Goal: Task Accomplishment & Management: Use online tool/utility

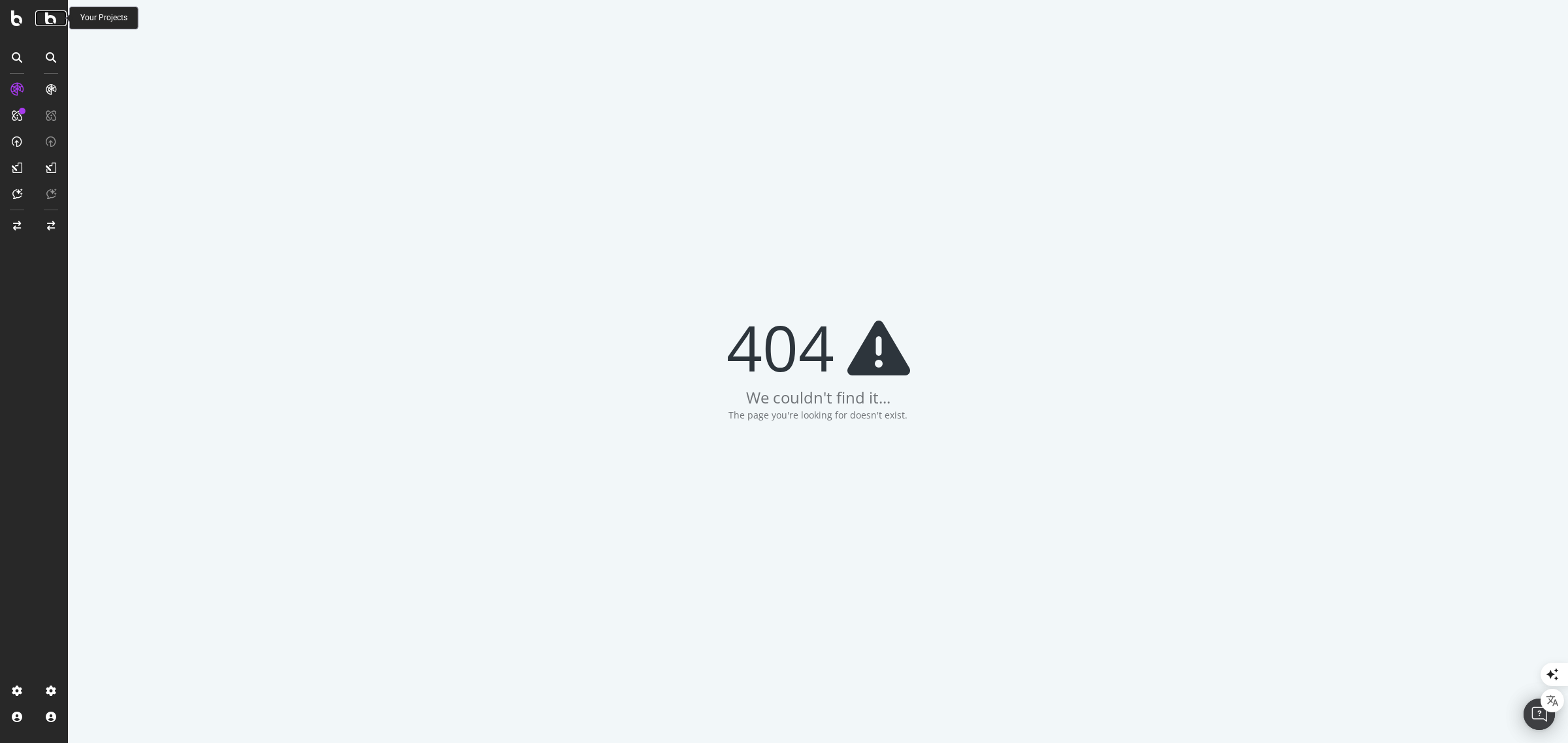
click at [53, 24] on icon at bounding box center [51, 18] width 12 height 16
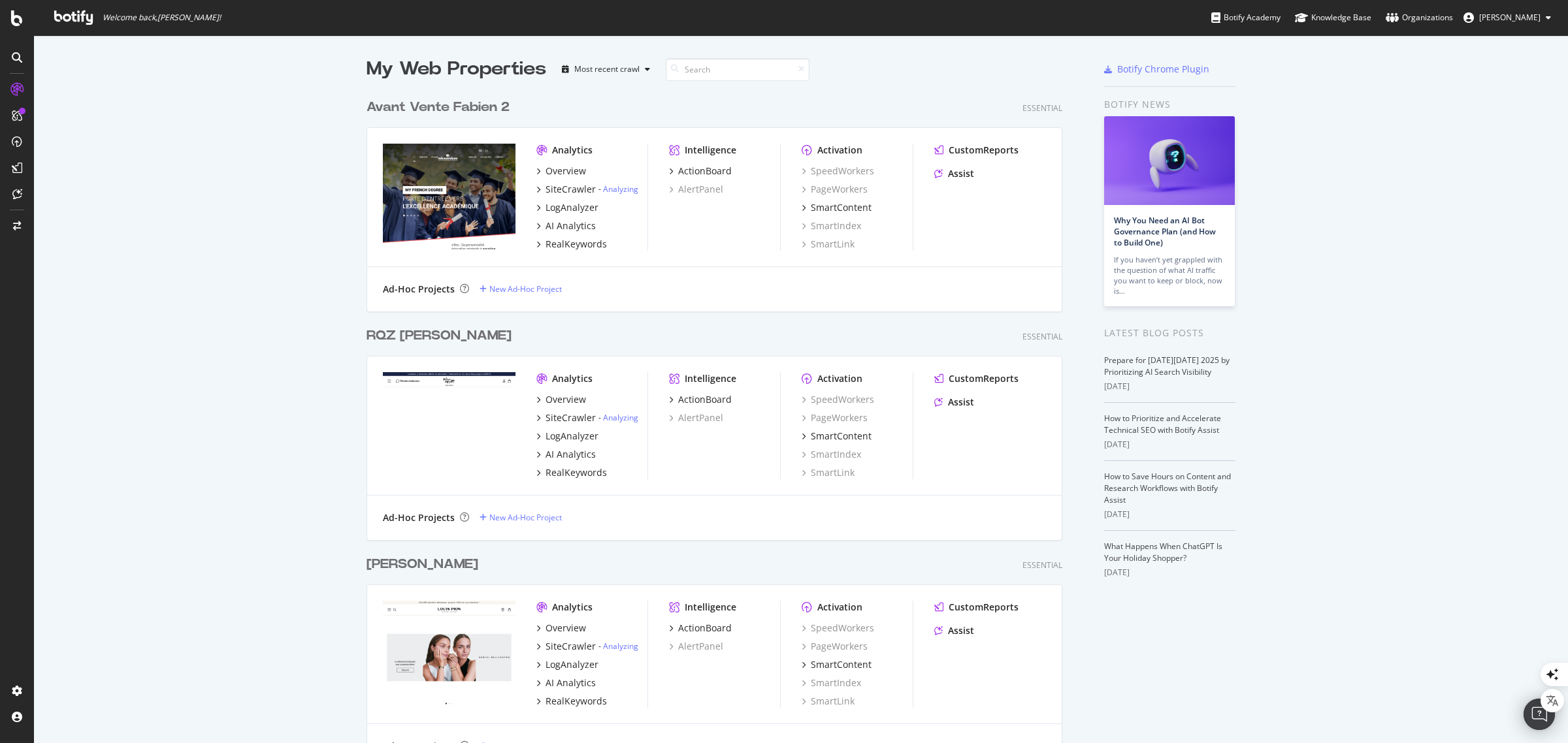
scroll to position [4913, 694]
click at [709, 64] on input at bounding box center [737, 69] width 144 height 23
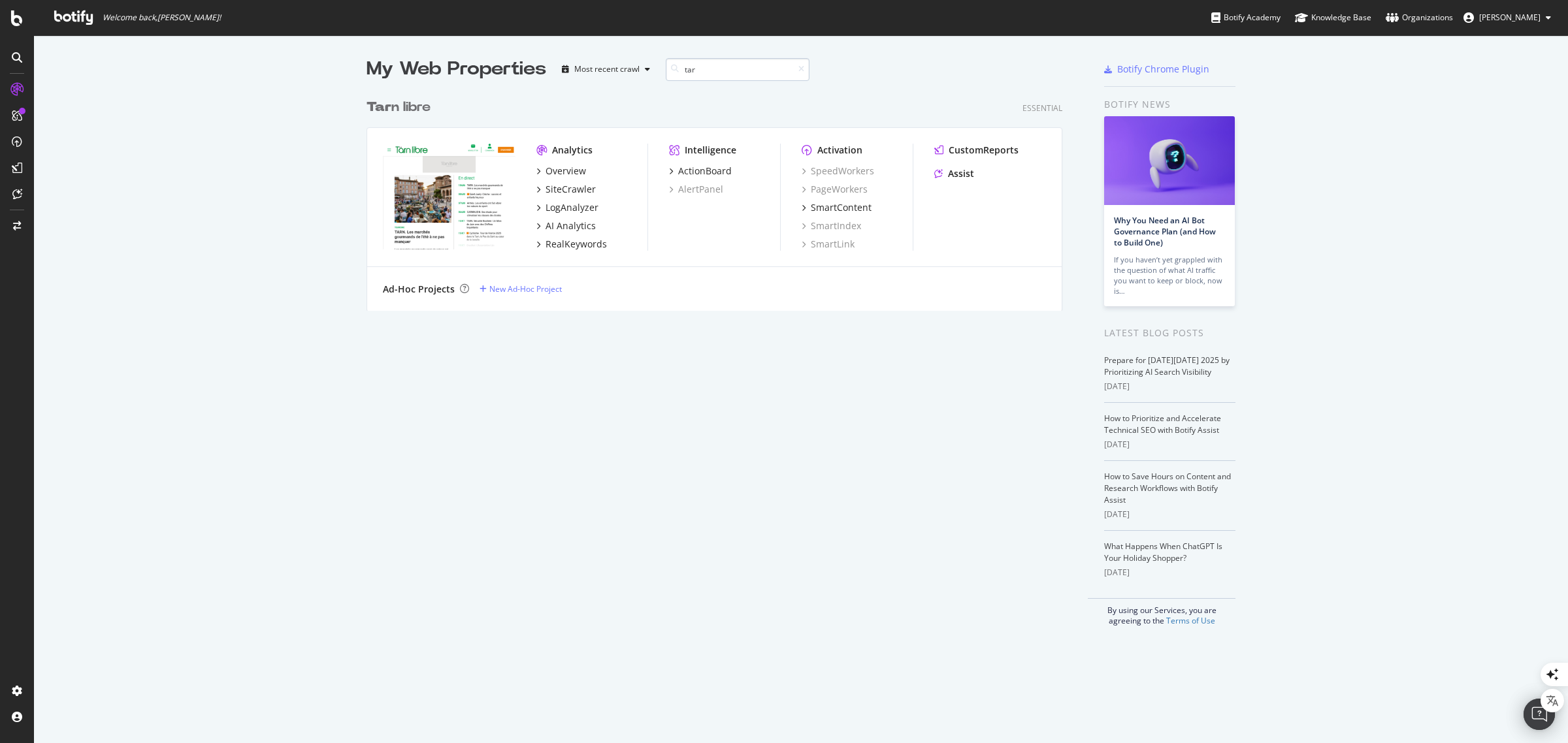
scroll to position [216, 694]
type input "tar"
click at [554, 168] on div "Overview" at bounding box center [566, 171] width 41 height 13
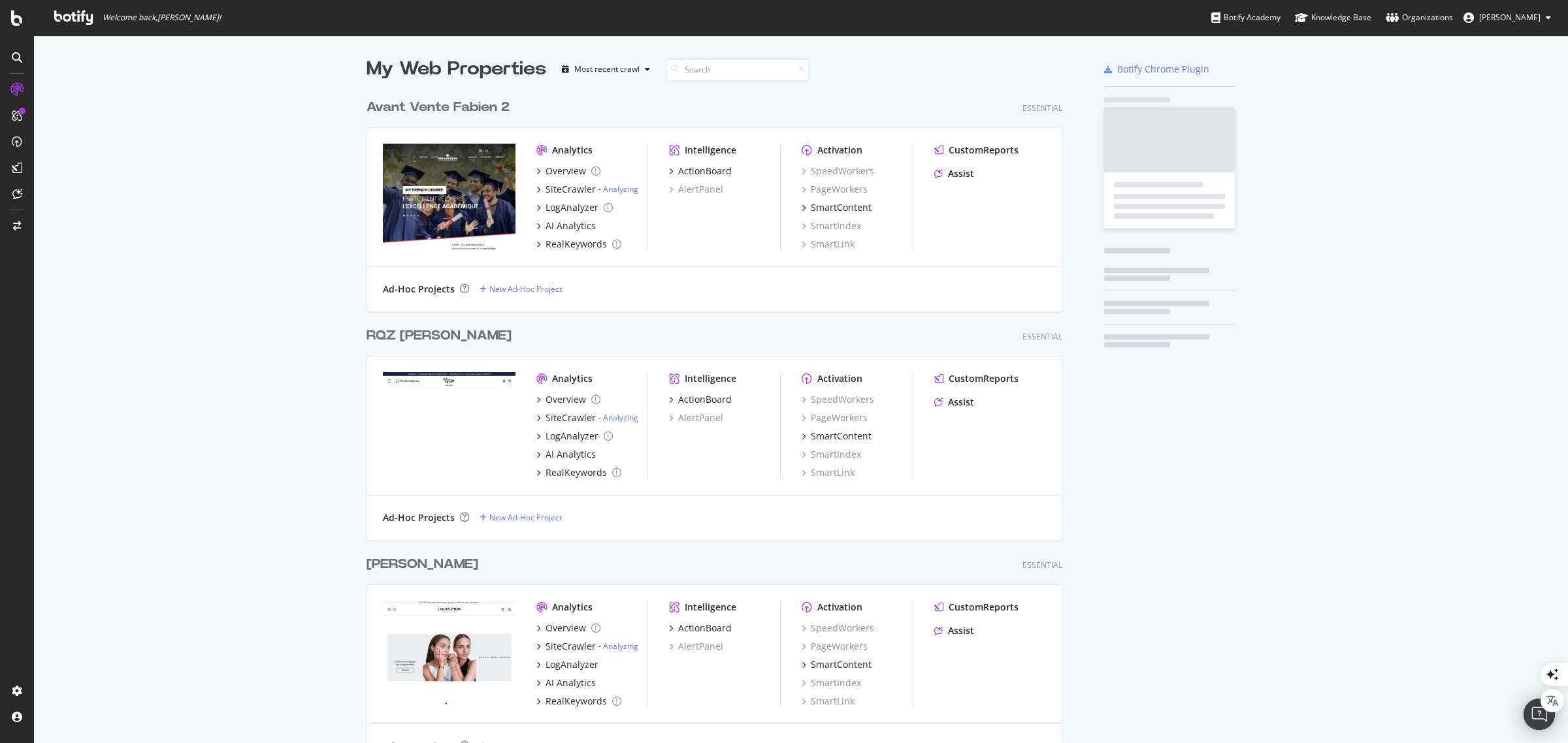
scroll to position [732, 1509]
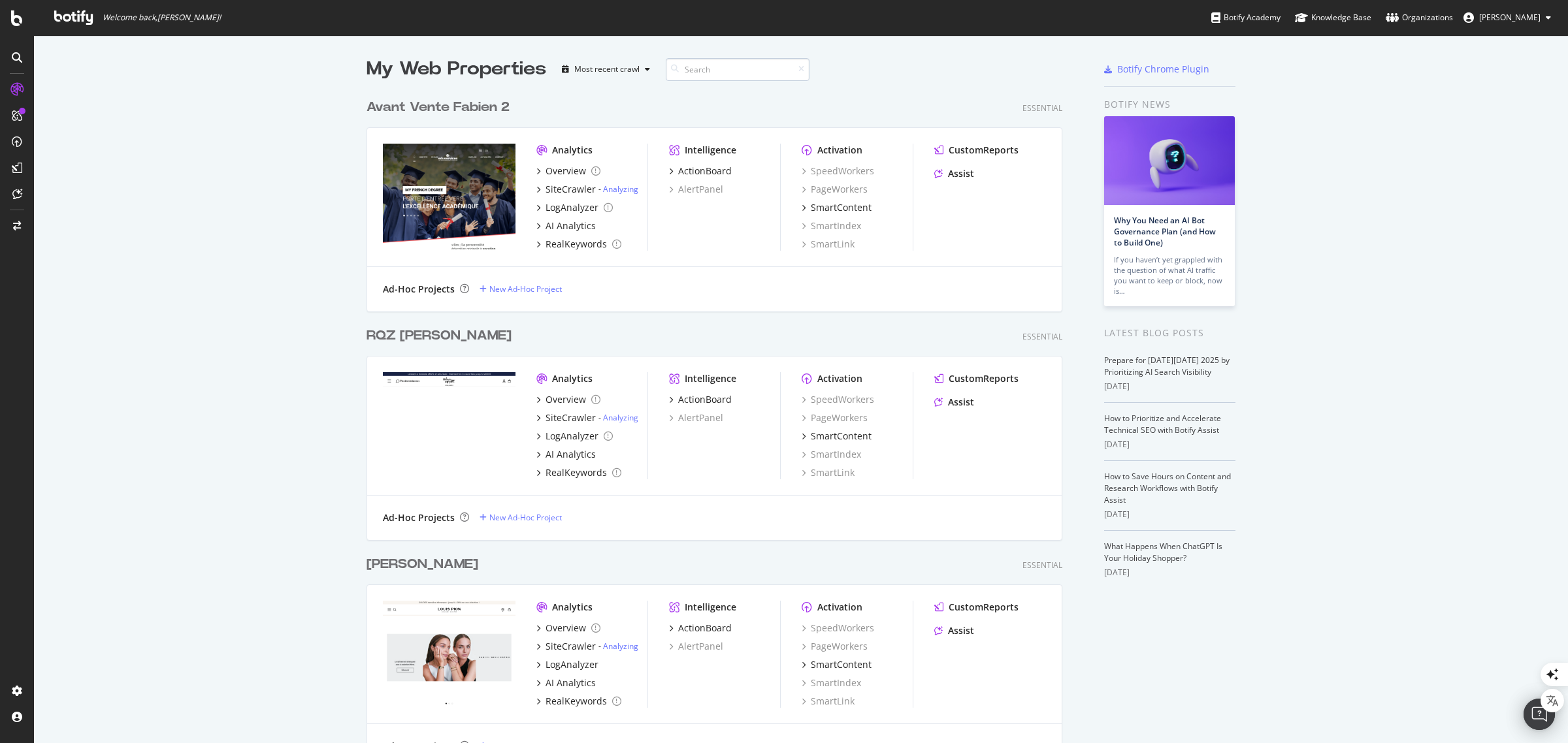
click at [683, 66] on input at bounding box center [737, 69] width 144 height 23
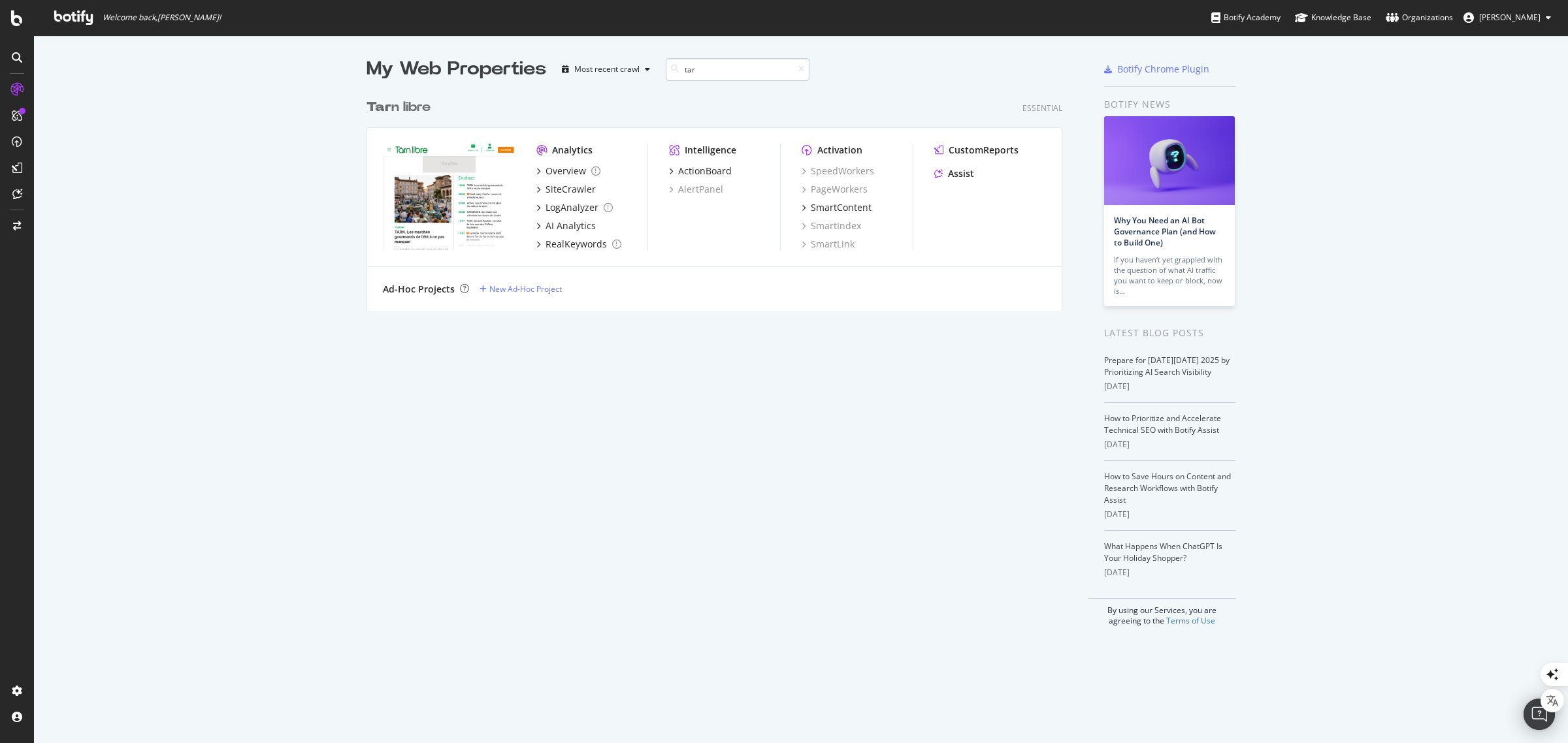
scroll to position [216, 694]
type input "tar"
click at [569, 190] on div "SiteCrawler" at bounding box center [571, 189] width 50 height 13
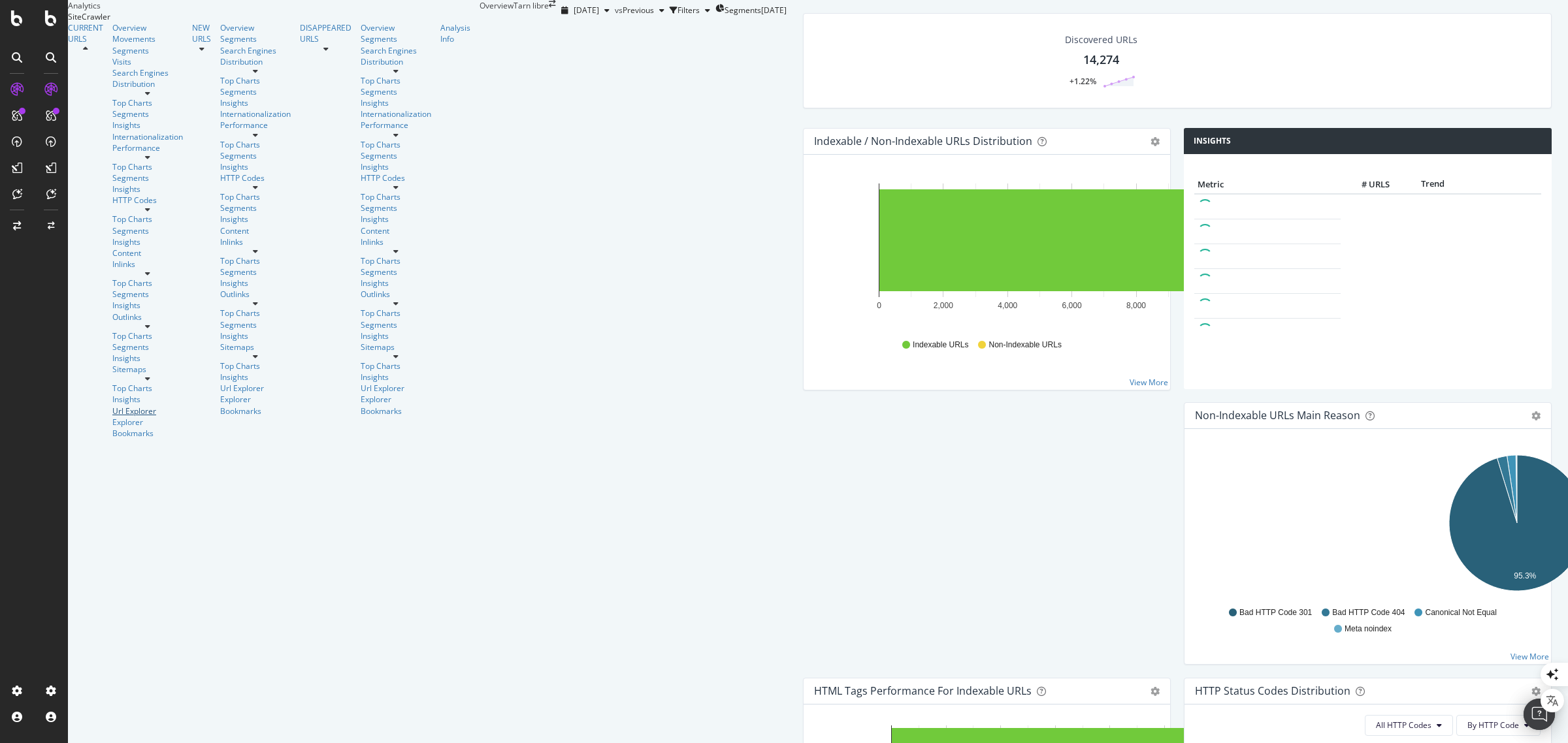
click at [116, 406] on div "Url Explorer" at bounding box center [148, 411] width 71 height 11
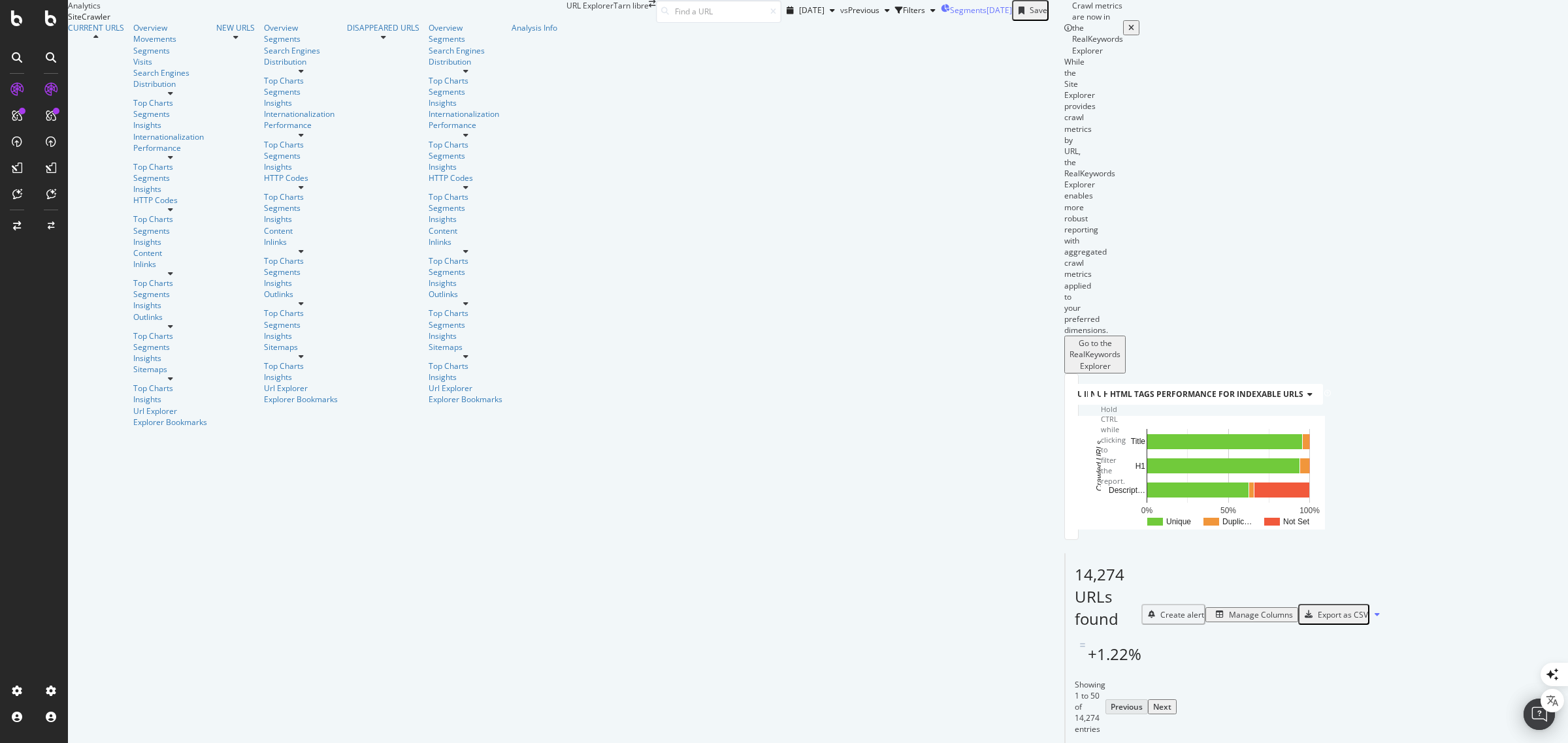
click at [950, 16] on span "Segments" at bounding box center [969, 10] width 37 height 11
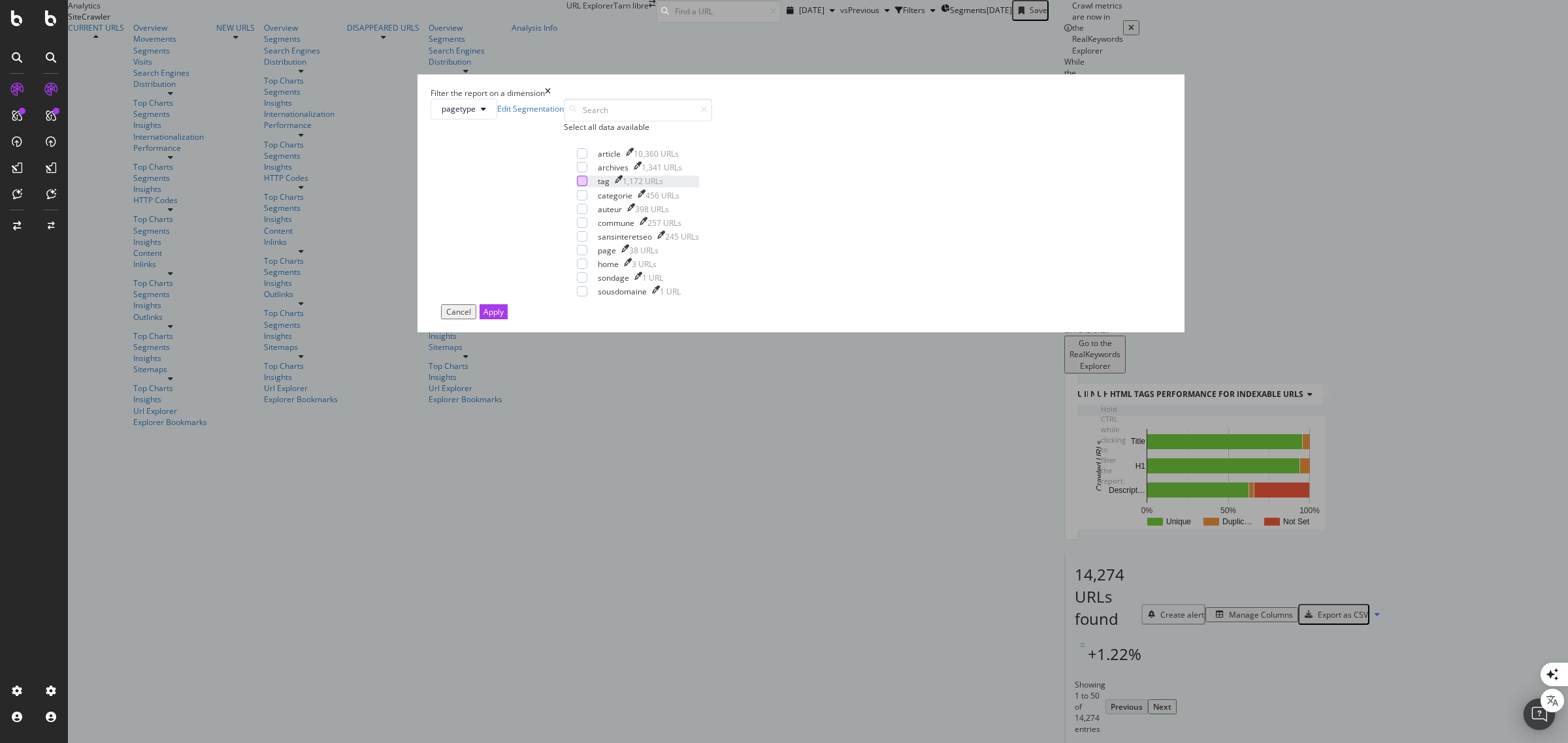
click at [587, 186] on div "modal" at bounding box center [582, 181] width 11 height 11
click at [587, 200] on div "modal" at bounding box center [582, 195] width 11 height 11
click at [587, 228] on div "modal" at bounding box center [582, 223] width 11 height 11
click at [504, 318] on div "Apply" at bounding box center [493, 312] width 20 height 11
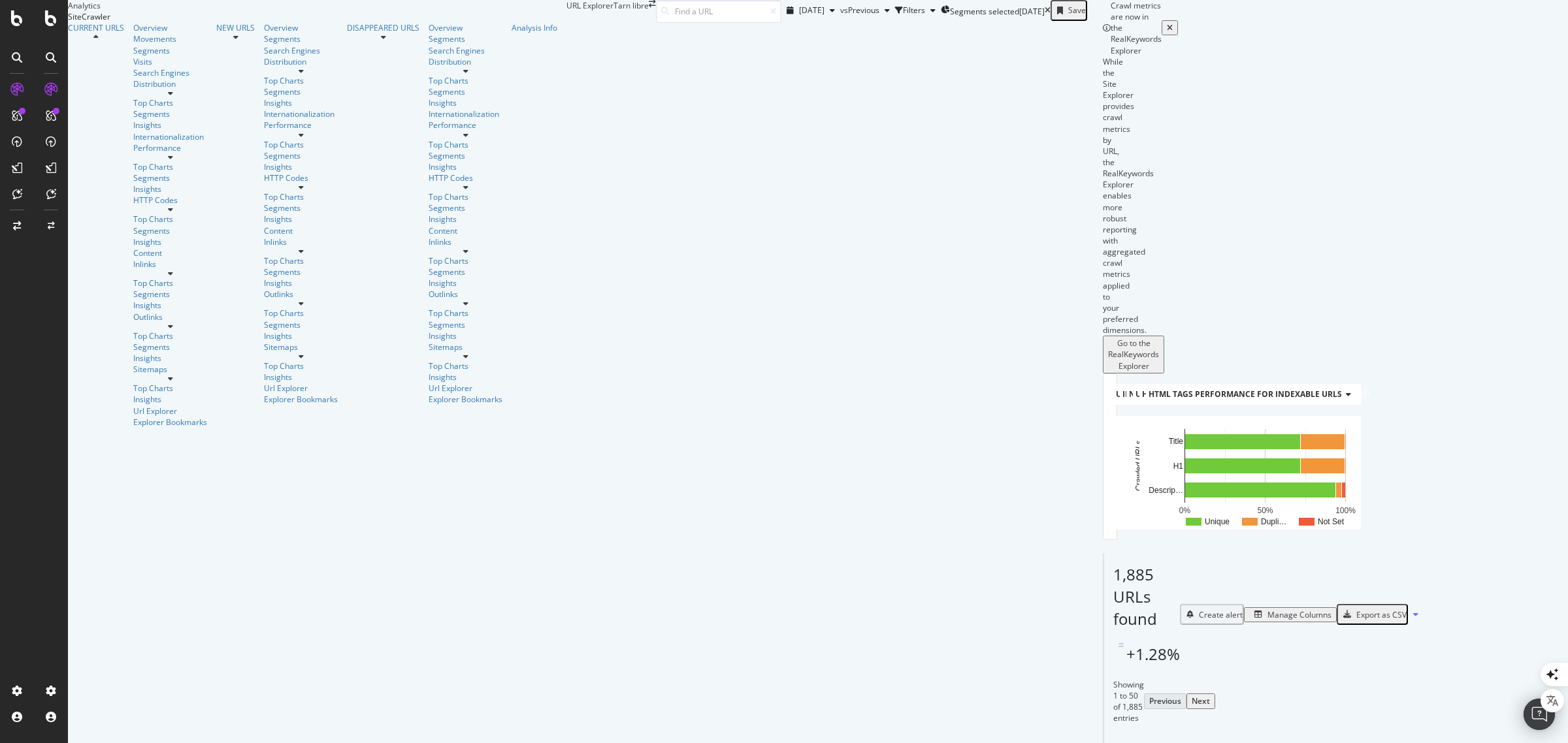
scroll to position [0, 0]
click at [1332, 610] on div "Manage Columns" at bounding box center [1299, 615] width 64 height 11
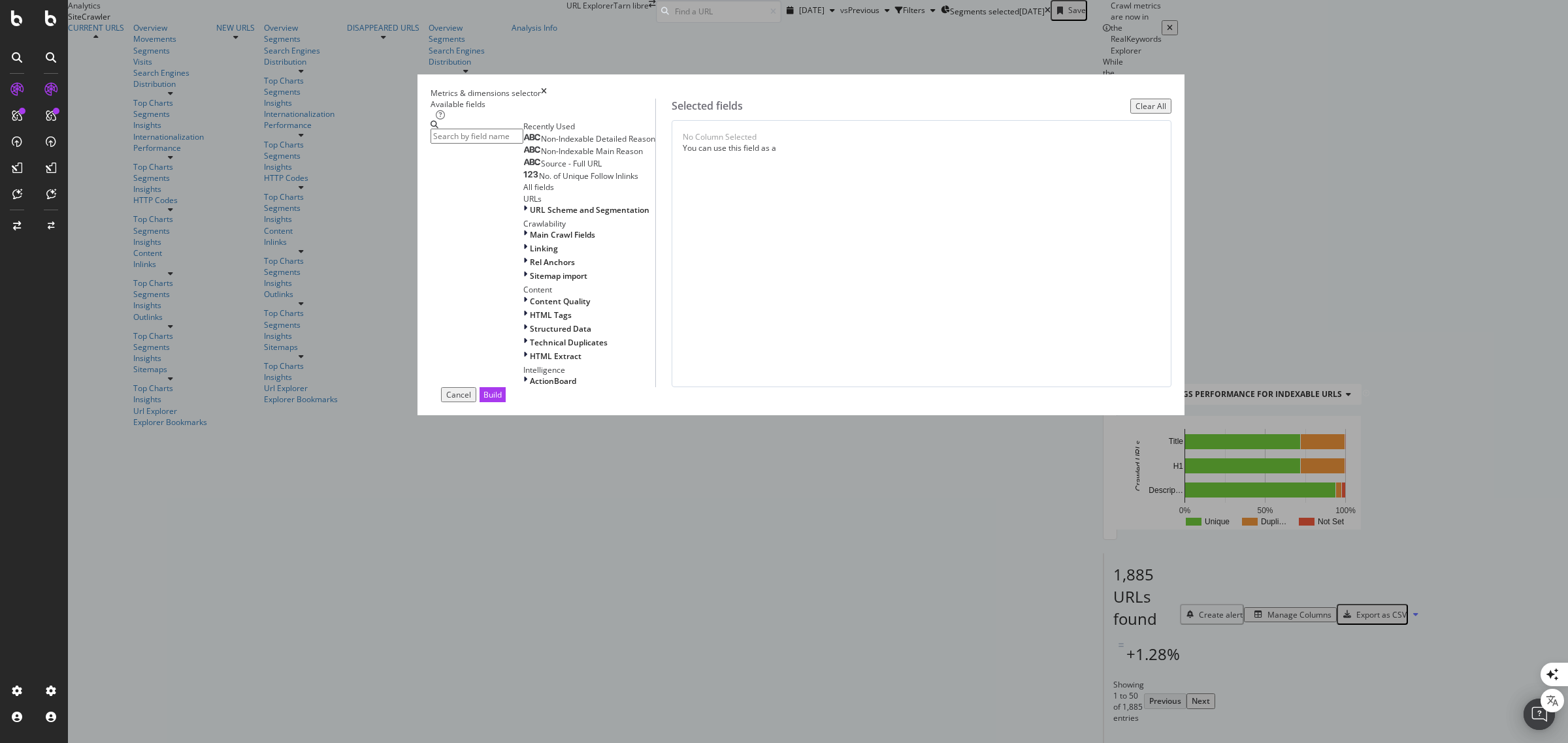
click at [383, 162] on div "Metrics & dimensions selector Available fields Recently Used Non-Indexable Deta…" at bounding box center [801, 371] width 1534 height 743
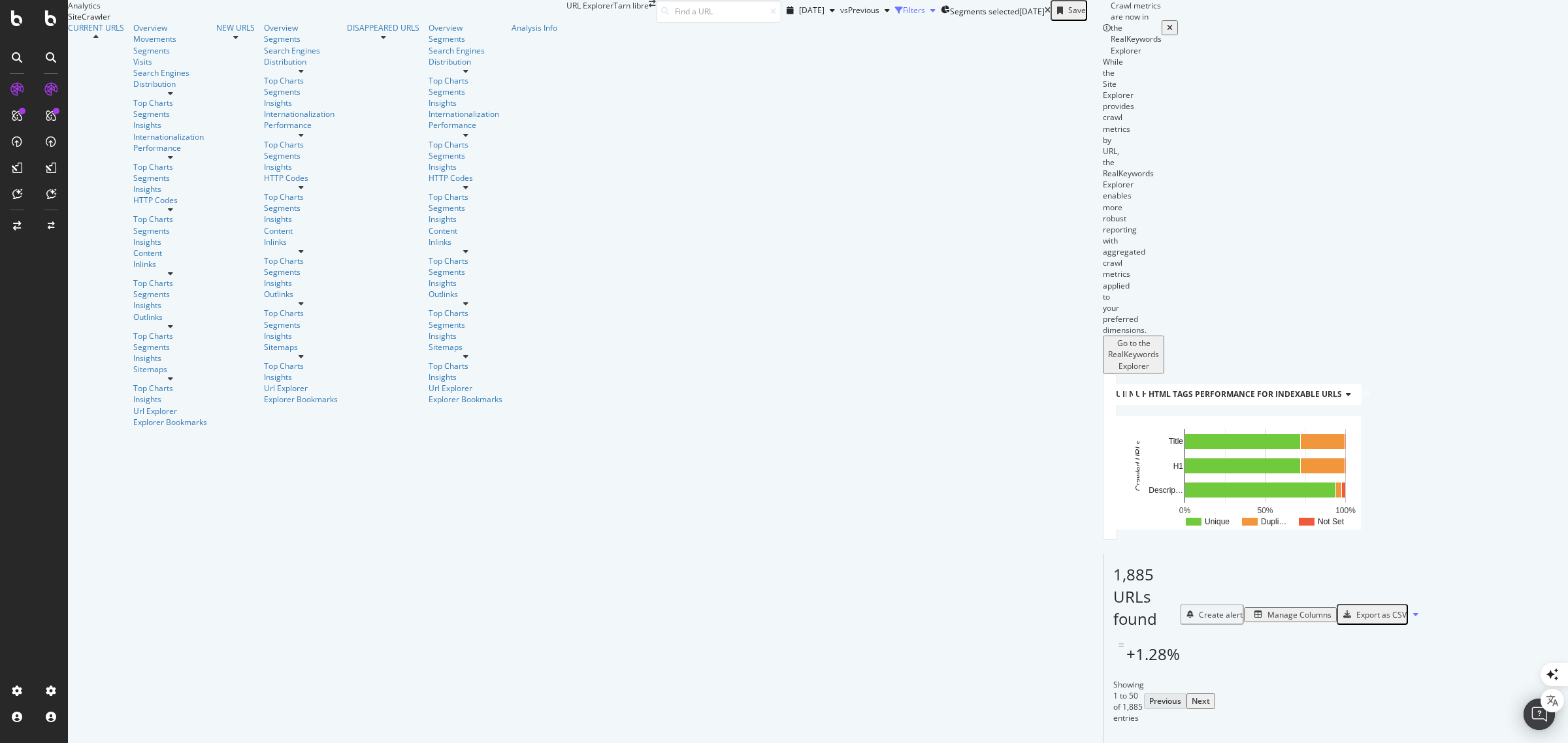
click at [903, 16] on div "Filters" at bounding box center [914, 10] width 23 height 11
click at [804, 34] on div "Add Filter" at bounding box center [822, 28] width 35 height 11
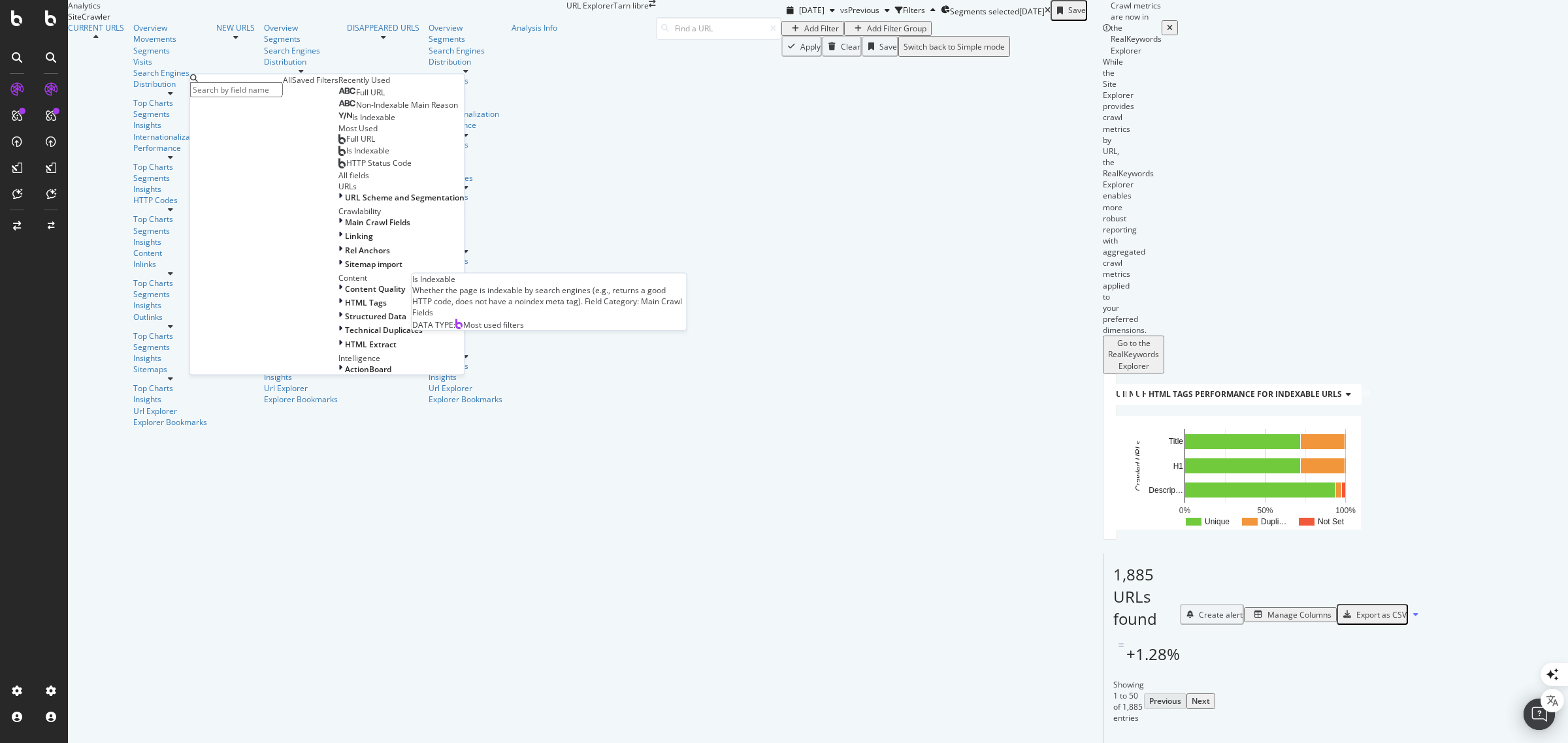
click at [346, 156] on span "Is Indexable" at bounding box center [368, 151] width 43 height 11
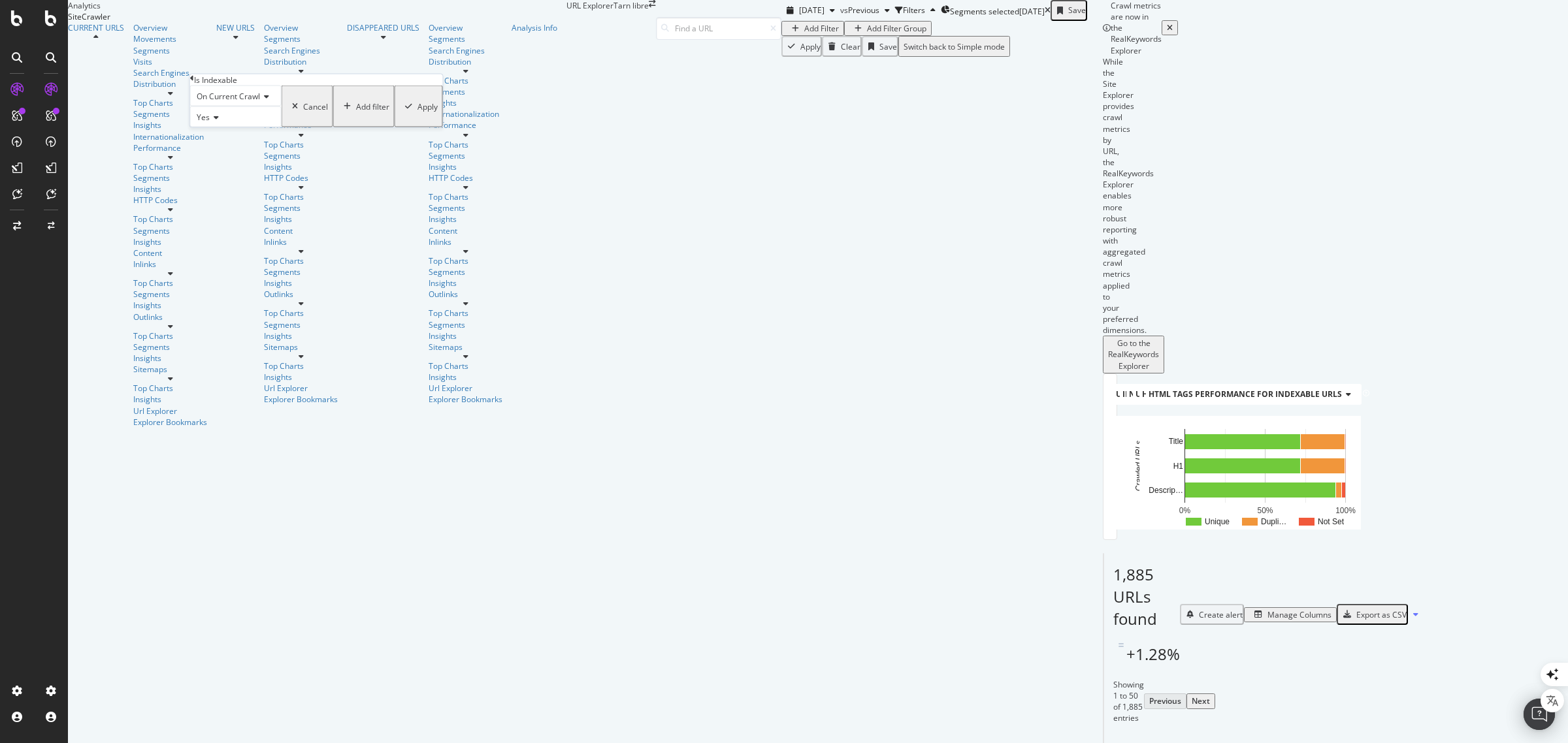
click at [417, 111] on div "Apply" at bounding box center [427, 106] width 20 height 11
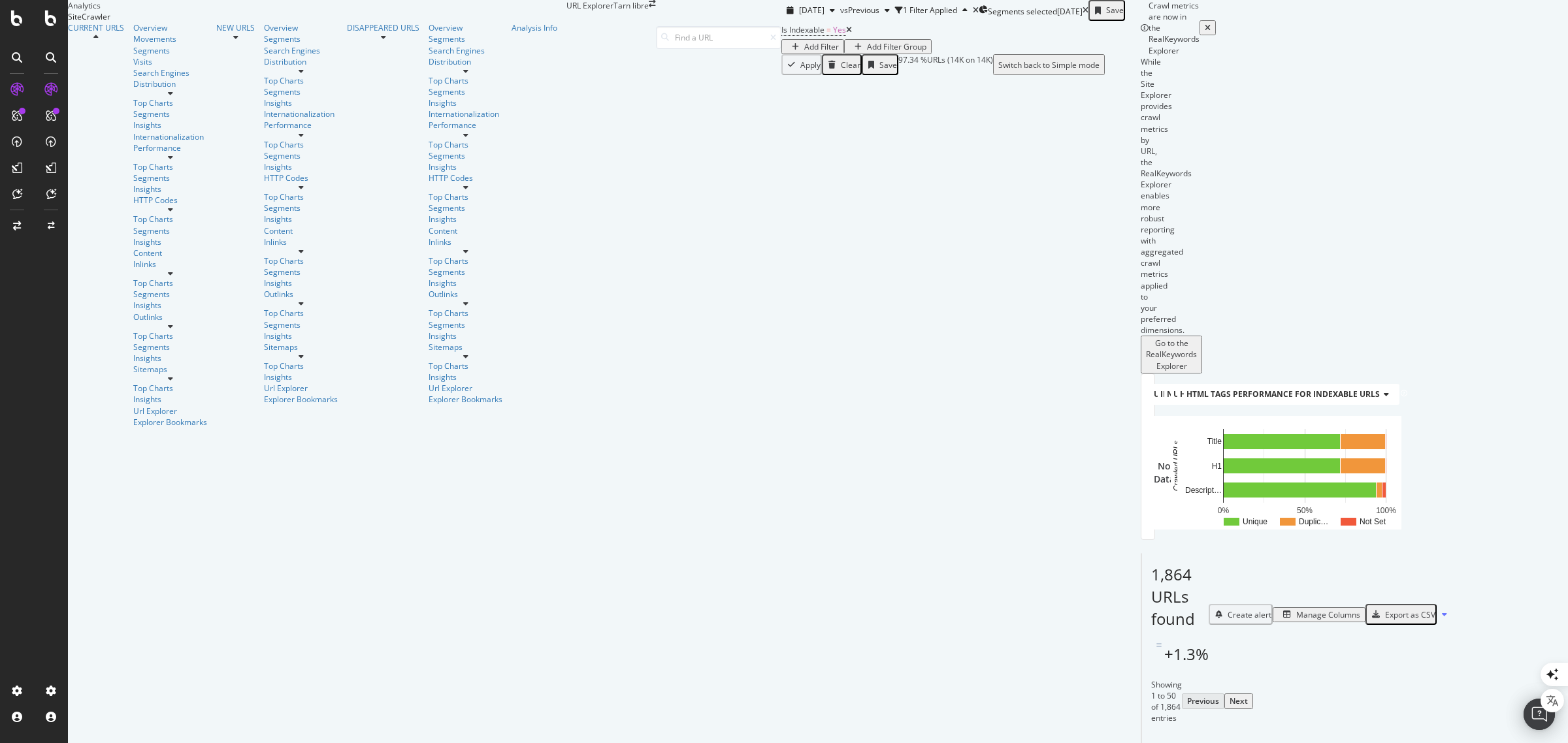
click at [1360, 610] on div "Manage Columns" at bounding box center [1328, 615] width 64 height 11
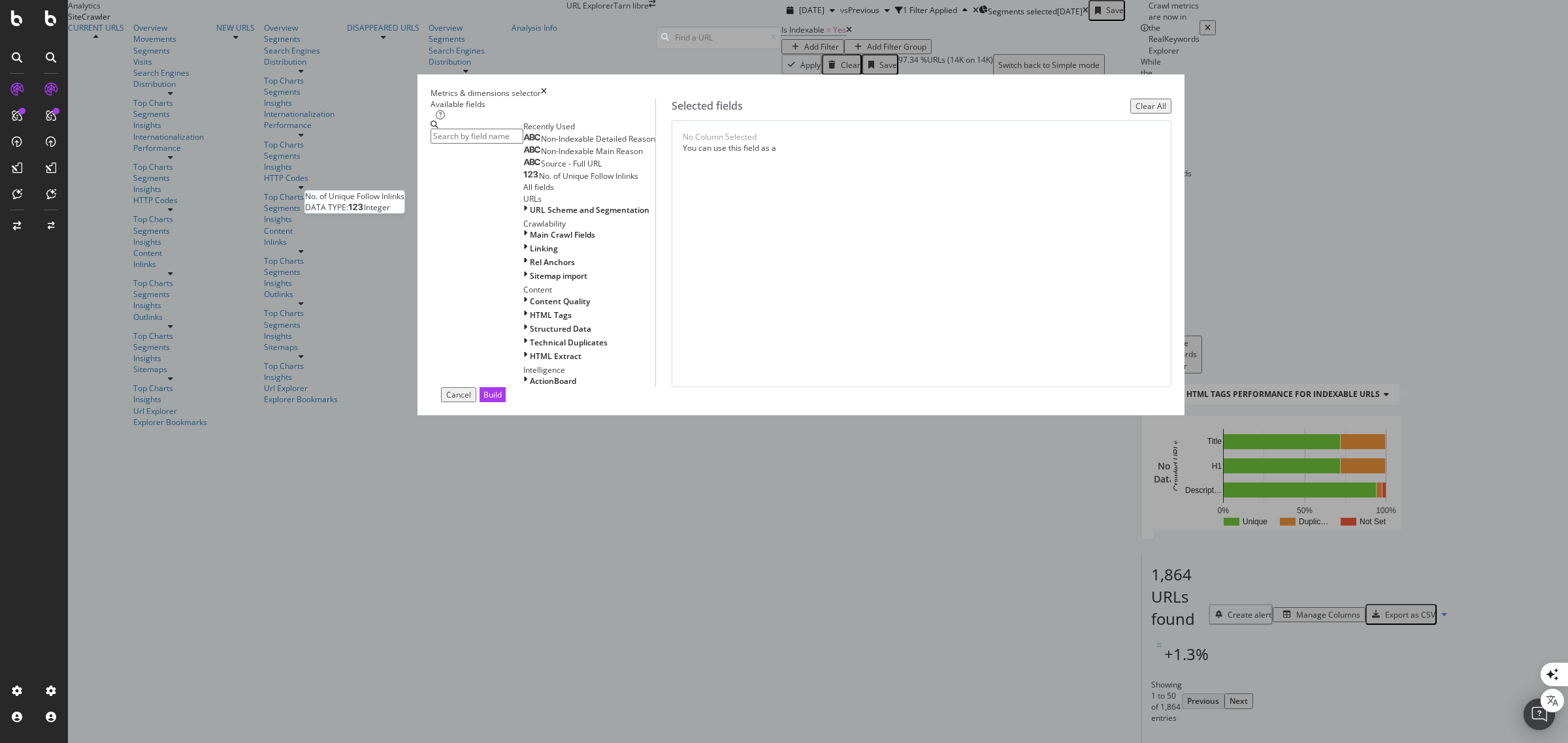
click at [639, 181] on span "No. of Unique Follow Inlinks" at bounding box center [589, 175] width 99 height 11
click at [502, 400] on div "Build" at bounding box center [493, 394] width 18 height 11
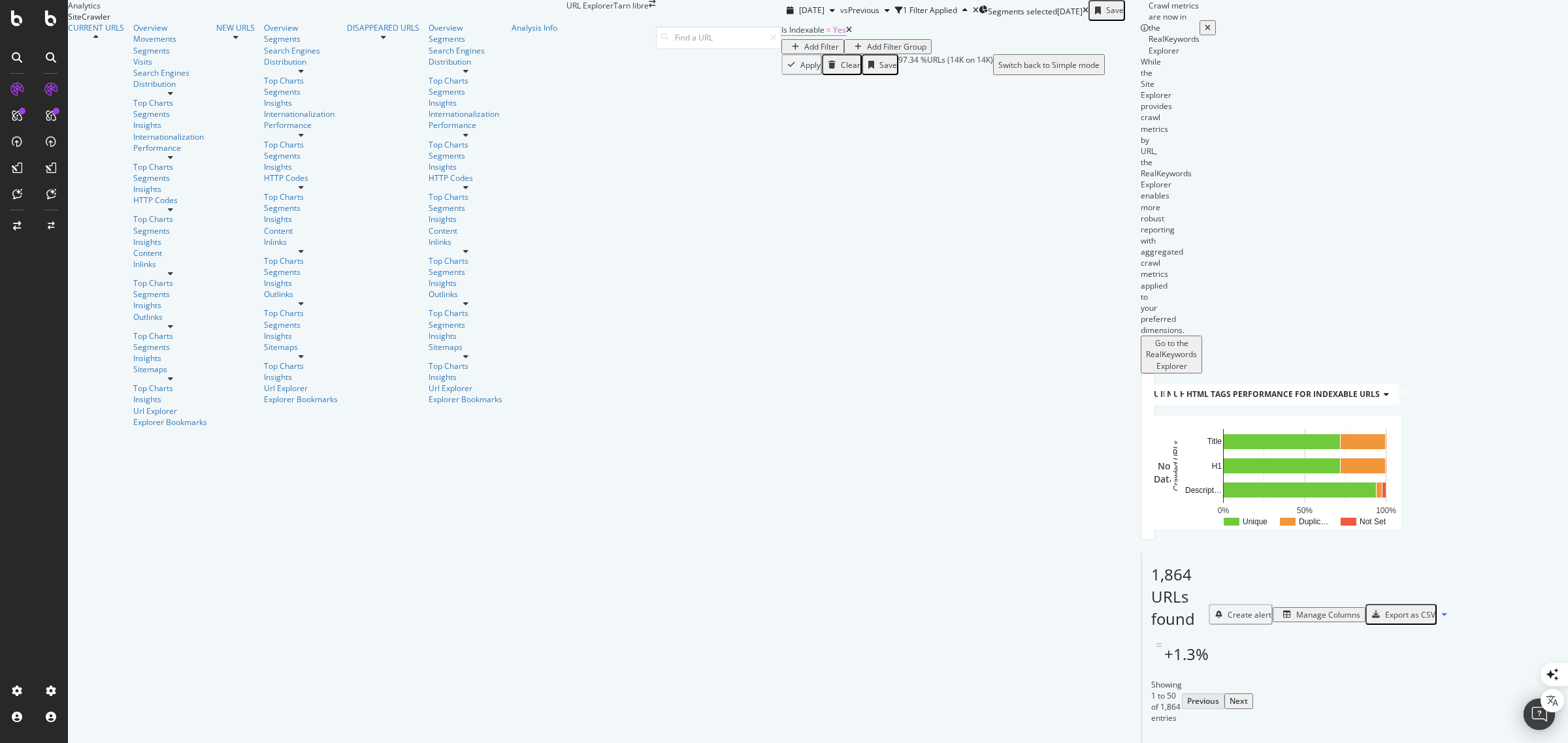
click at [1435, 610] on div "Export as CSV" at bounding box center [1410, 615] width 50 height 11
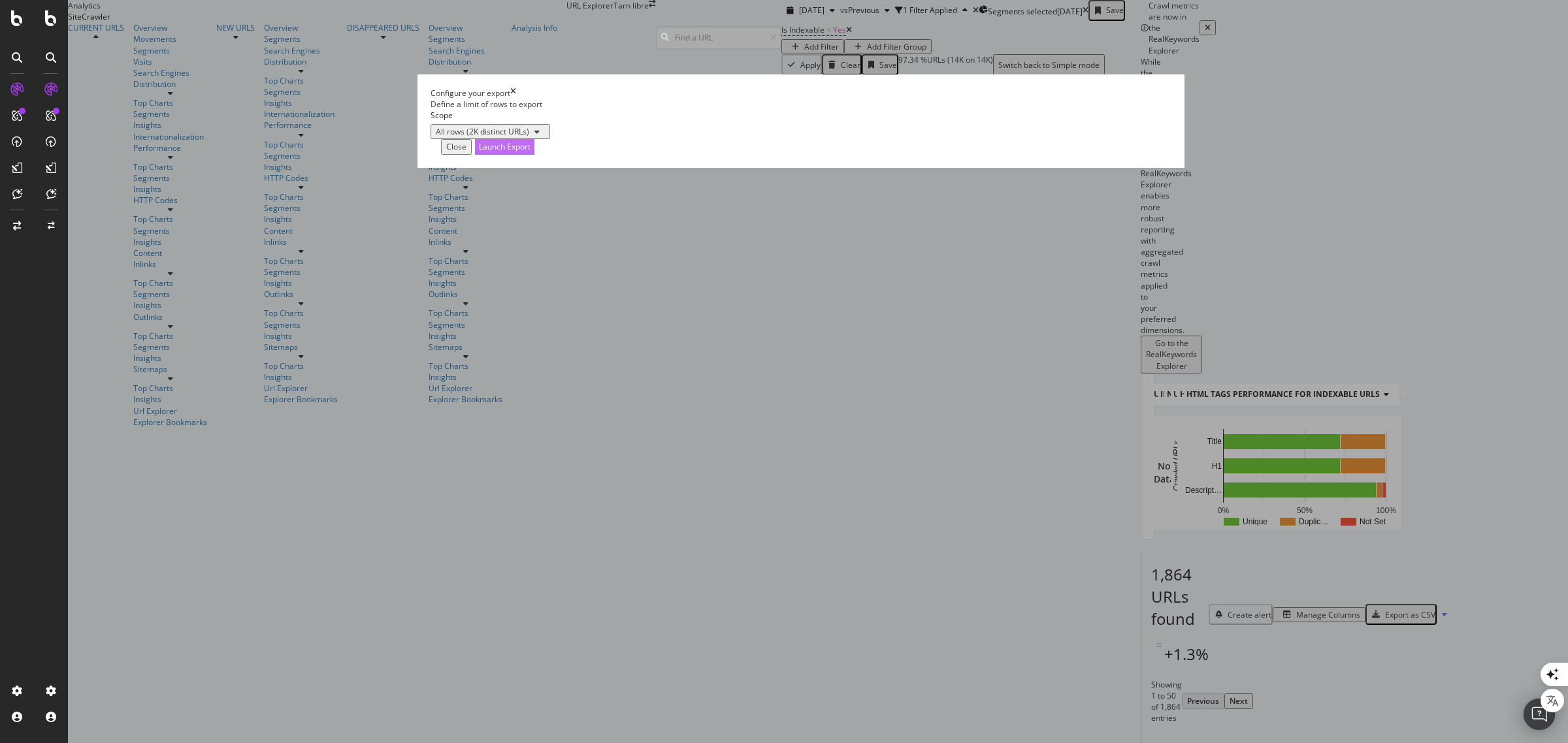
click at [531, 152] on div "Launch Export" at bounding box center [505, 146] width 52 height 11
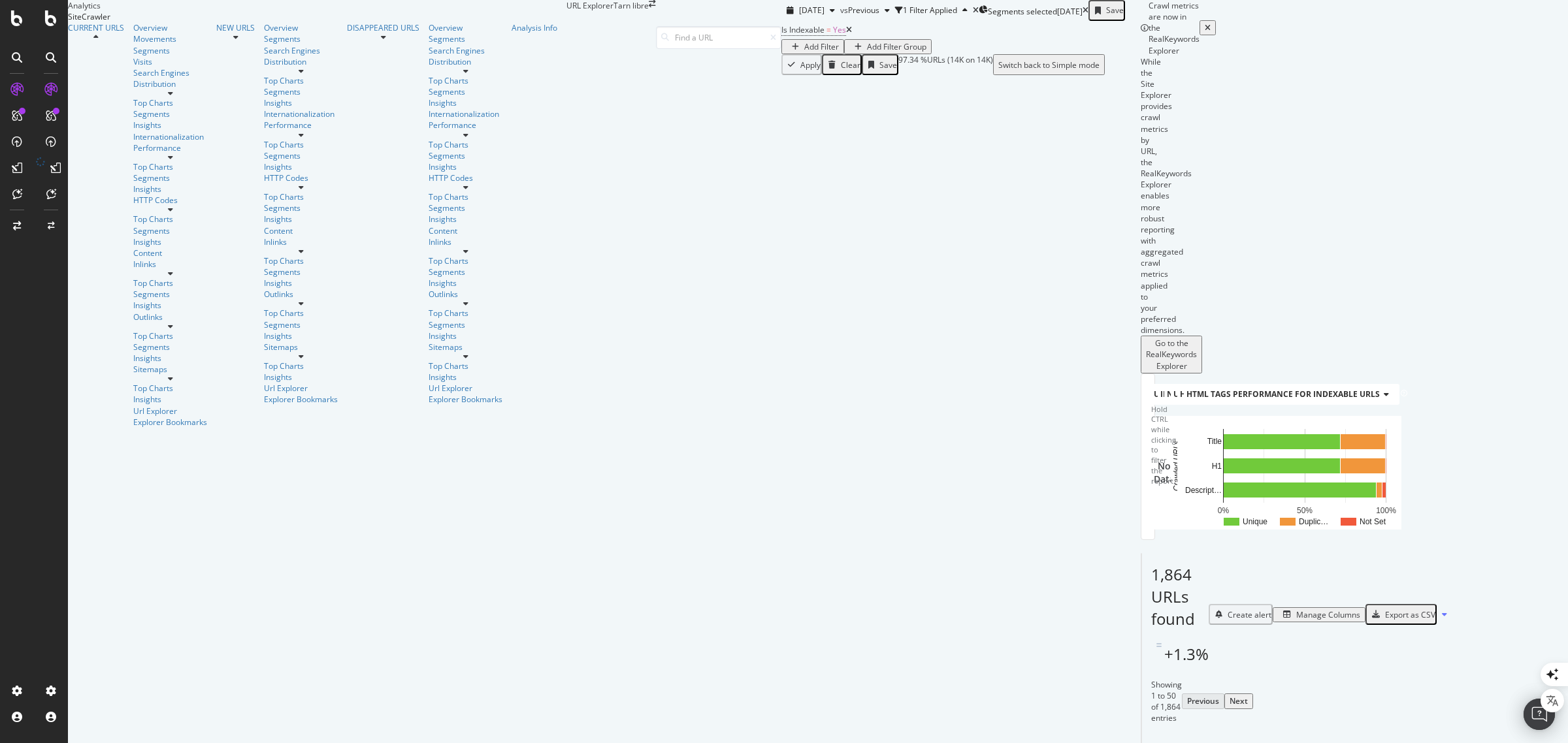
click at [47, 162] on icon at bounding box center [40, 168] width 13 height 23
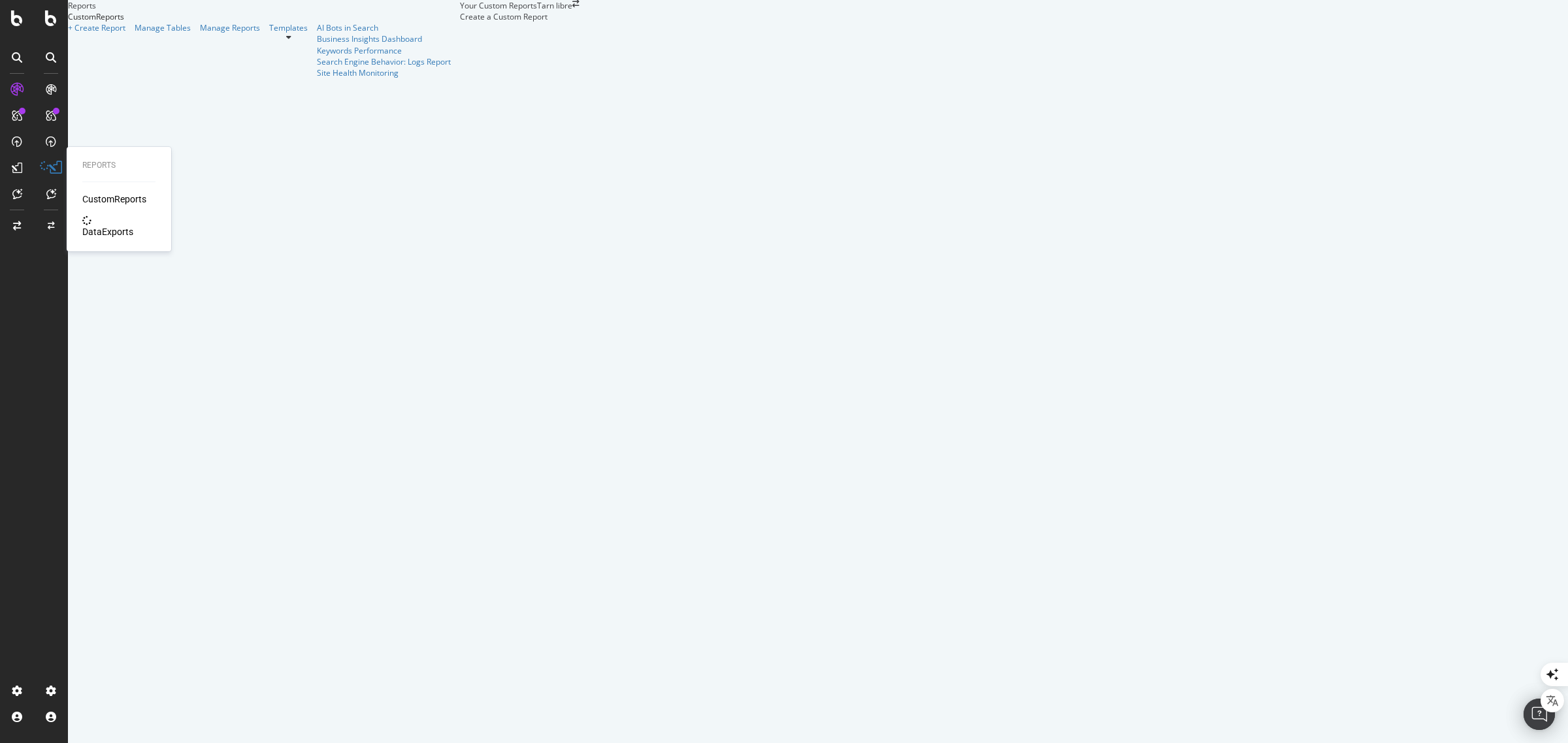
click at [102, 225] on div "DataExports" at bounding box center [108, 231] width 51 height 13
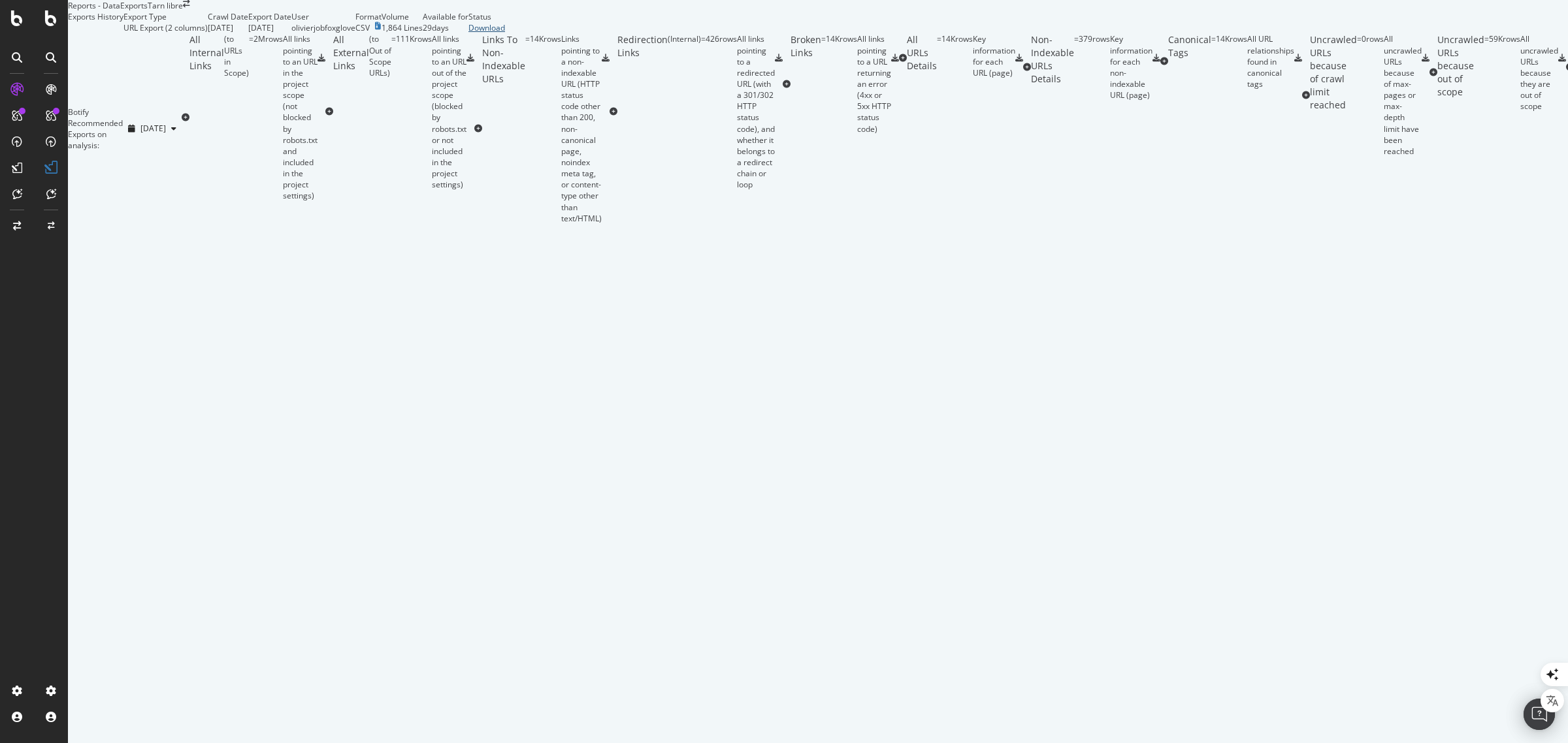
click at [505, 33] on div "Download" at bounding box center [487, 28] width 37 height 11
